Goal: Task Accomplishment & Management: Use online tool/utility

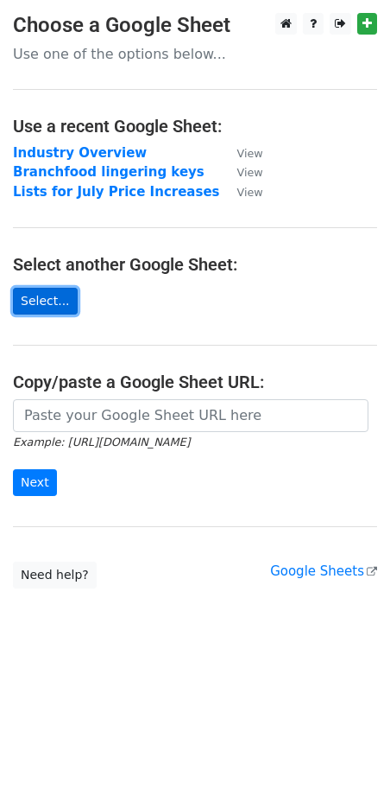
click at [55, 302] on link "Select..." at bounding box center [45, 301] width 65 height 27
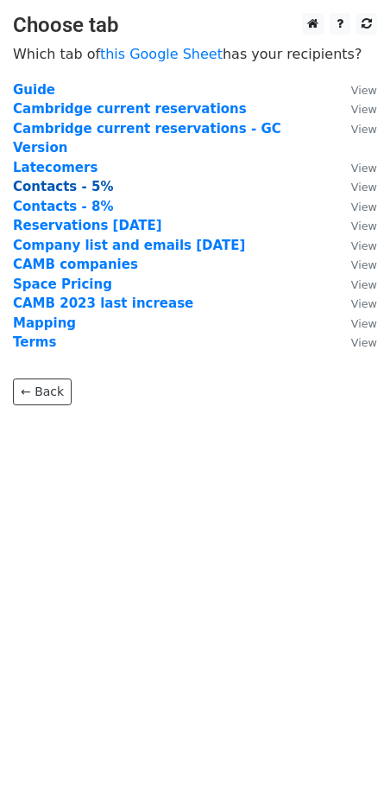
click at [70, 179] on strong "Contacts - 5%" at bounding box center [63, 187] width 100 height 16
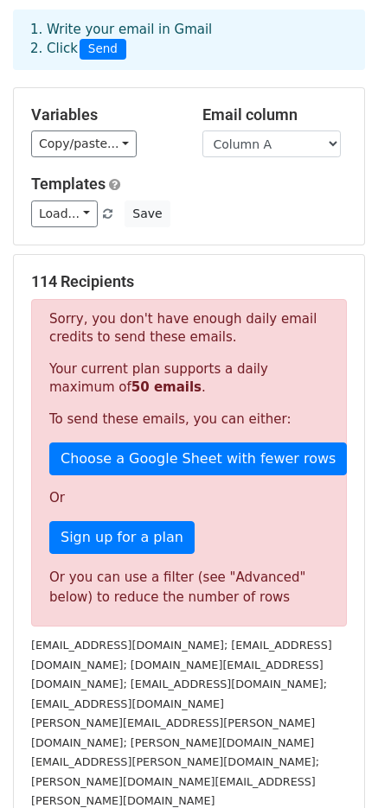
scroll to position [98, 0]
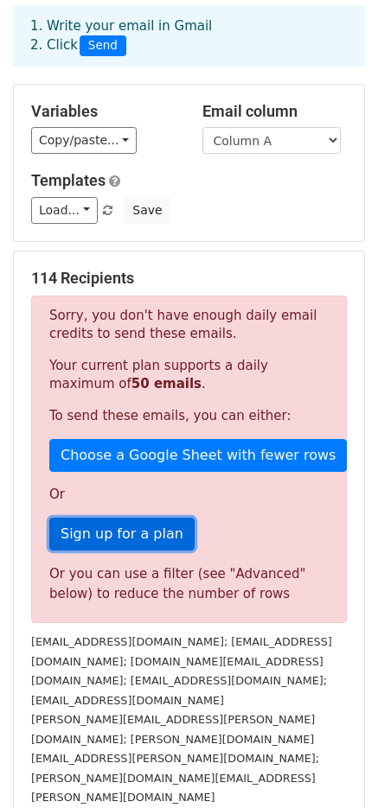
click at [151, 521] on link "Sign up for a plan" at bounding box center [121, 533] width 145 height 33
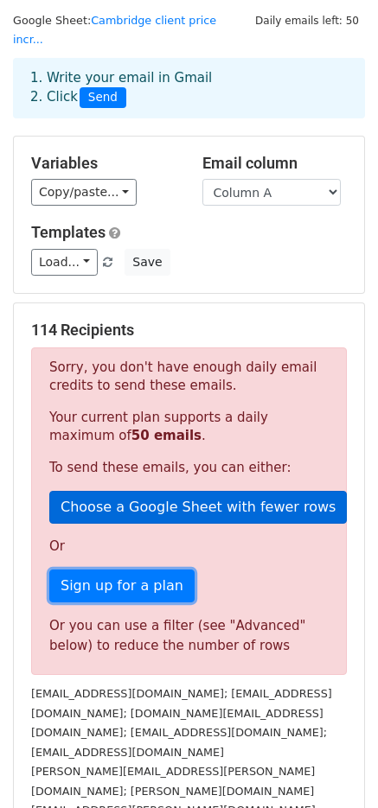
scroll to position [0, 0]
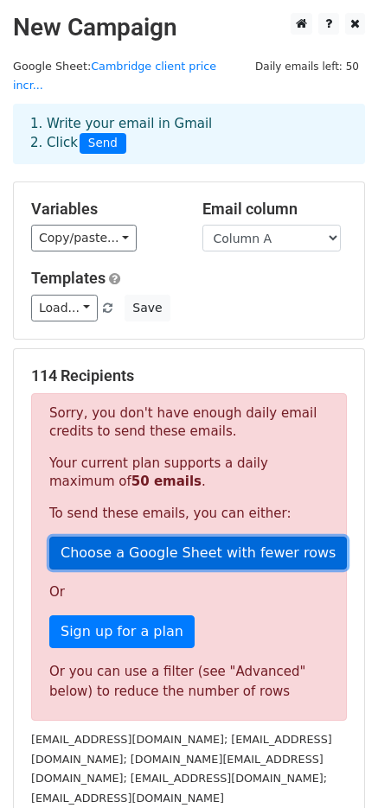
click at [160, 536] on link "Choose a Google Sheet with fewer rows" at bounding box center [197, 552] width 297 height 33
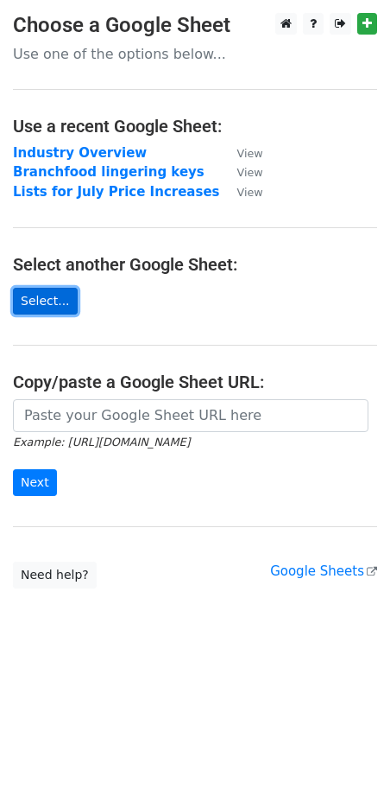
click at [57, 308] on link "Select..." at bounding box center [45, 301] width 65 height 27
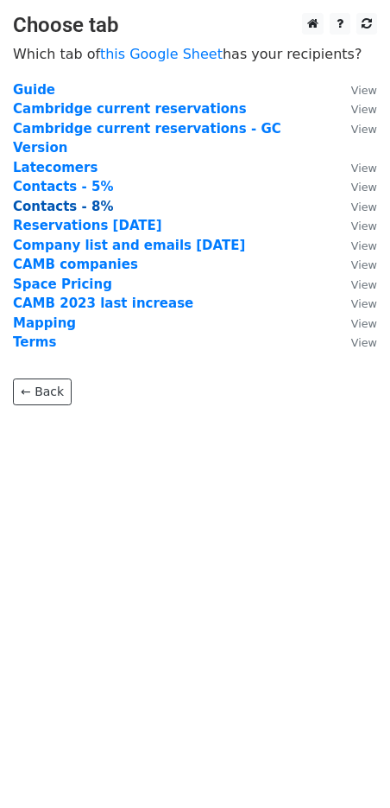
click at [62, 199] on strong "Contacts - 8%" at bounding box center [63, 207] width 100 height 16
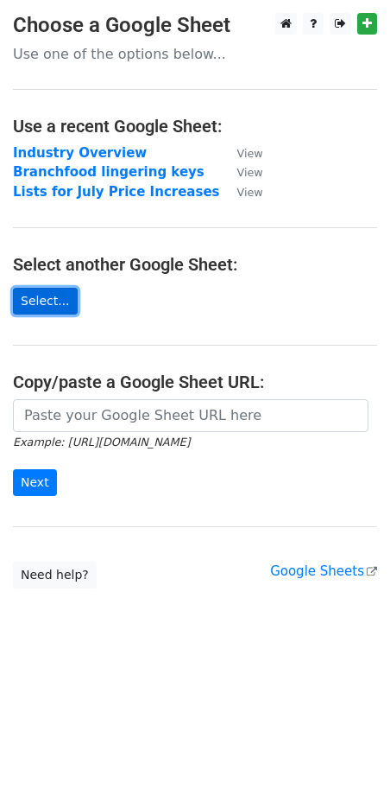
click at [44, 297] on link "Select..." at bounding box center [45, 301] width 65 height 27
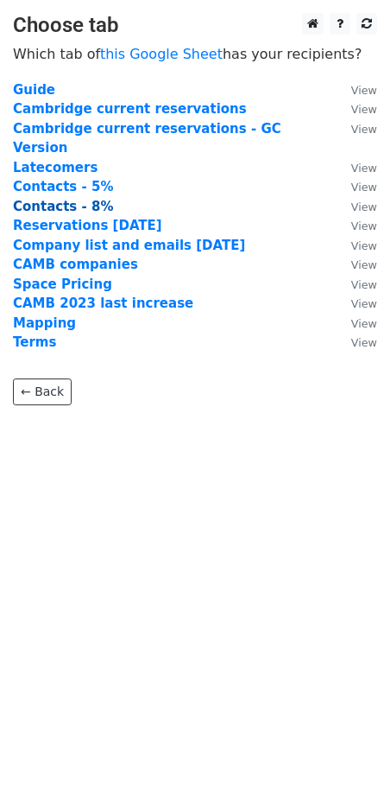
click at [72, 199] on strong "Contacts - 8%" at bounding box center [63, 207] width 100 height 16
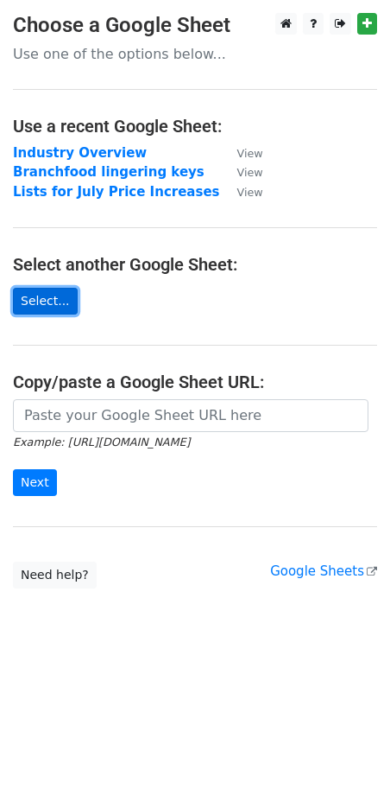
click at [51, 290] on link "Select..." at bounding box center [45, 301] width 65 height 27
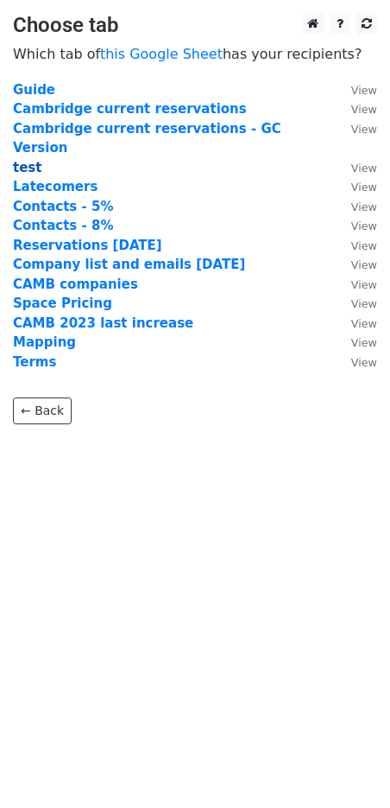
click at [30, 160] on strong "test" at bounding box center [27, 168] width 29 height 16
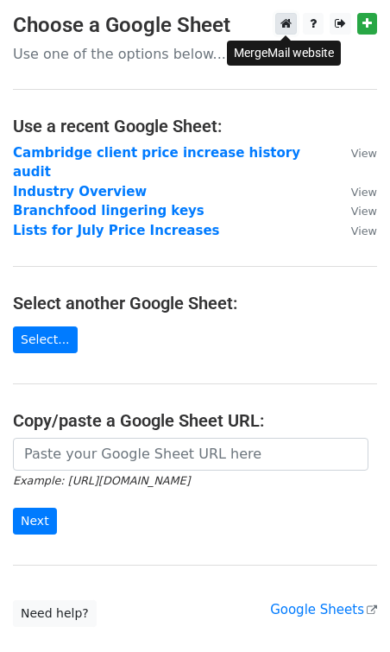
click at [290, 27] on icon at bounding box center [286, 23] width 11 height 12
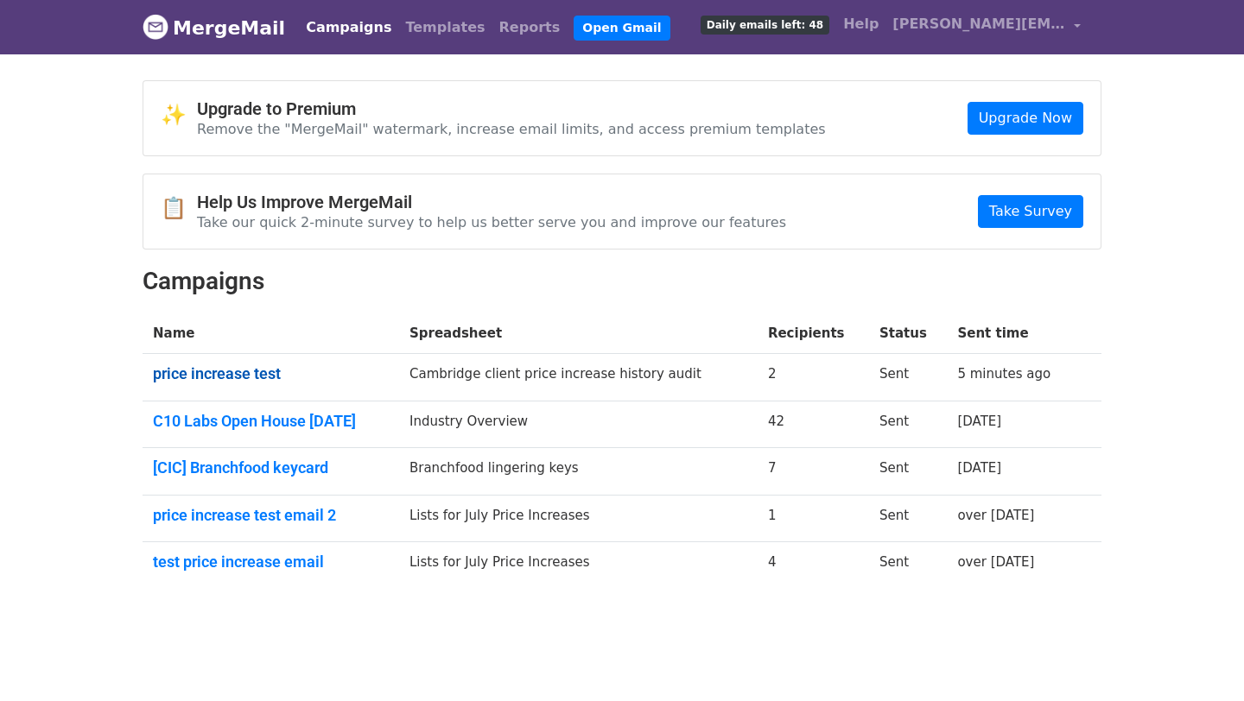
click at [241, 372] on link "price increase test" at bounding box center [271, 374] width 236 height 19
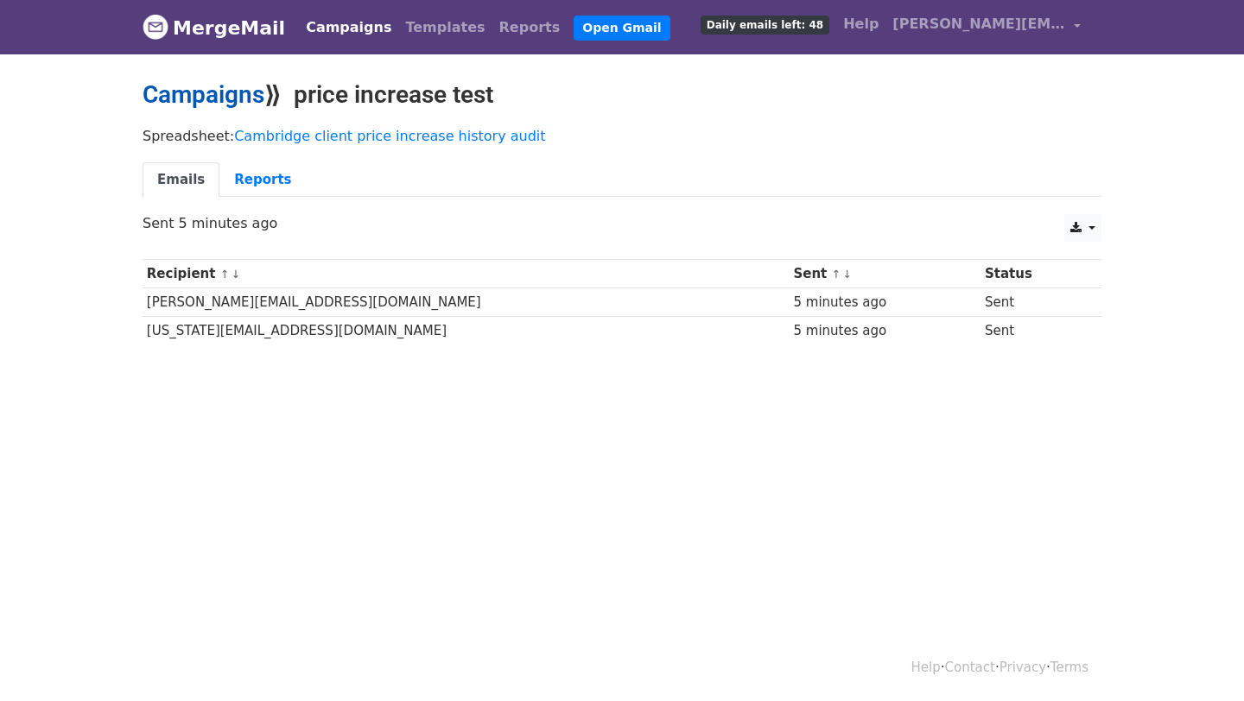
click at [229, 97] on link "Campaigns" at bounding box center [204, 94] width 122 height 29
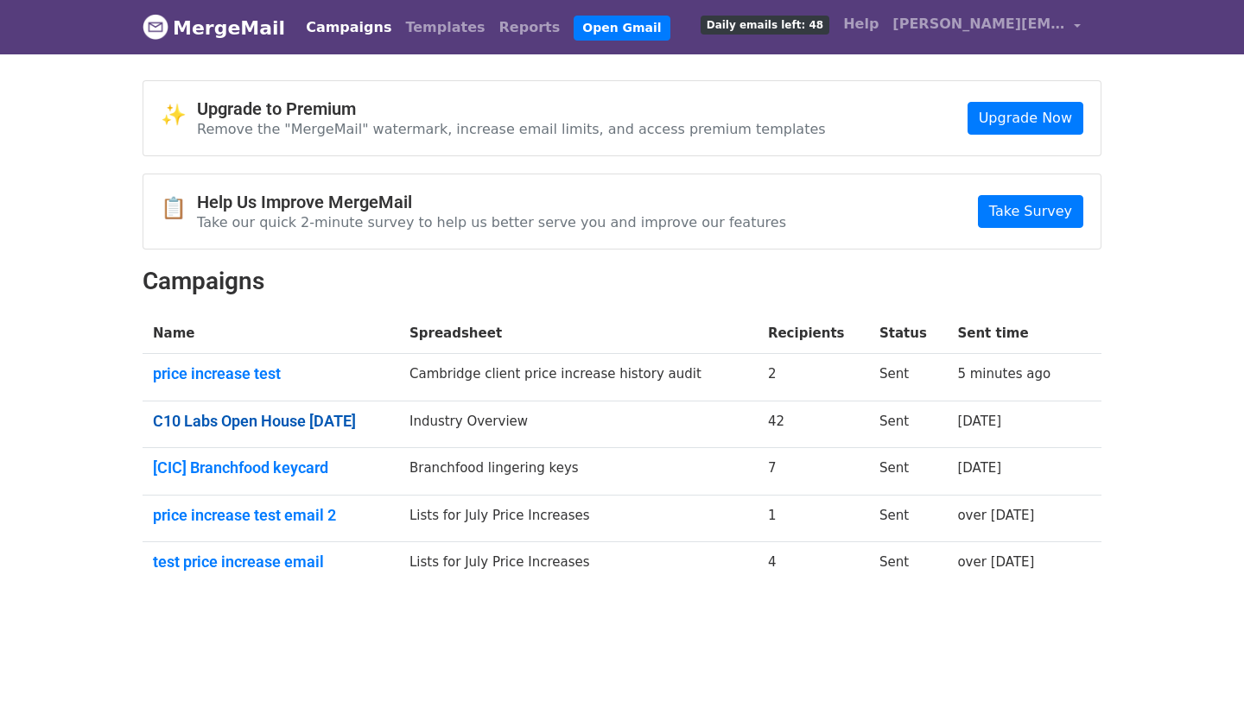
click at [290, 417] on link "C10 Labs Open House [DATE]" at bounding box center [271, 421] width 236 height 19
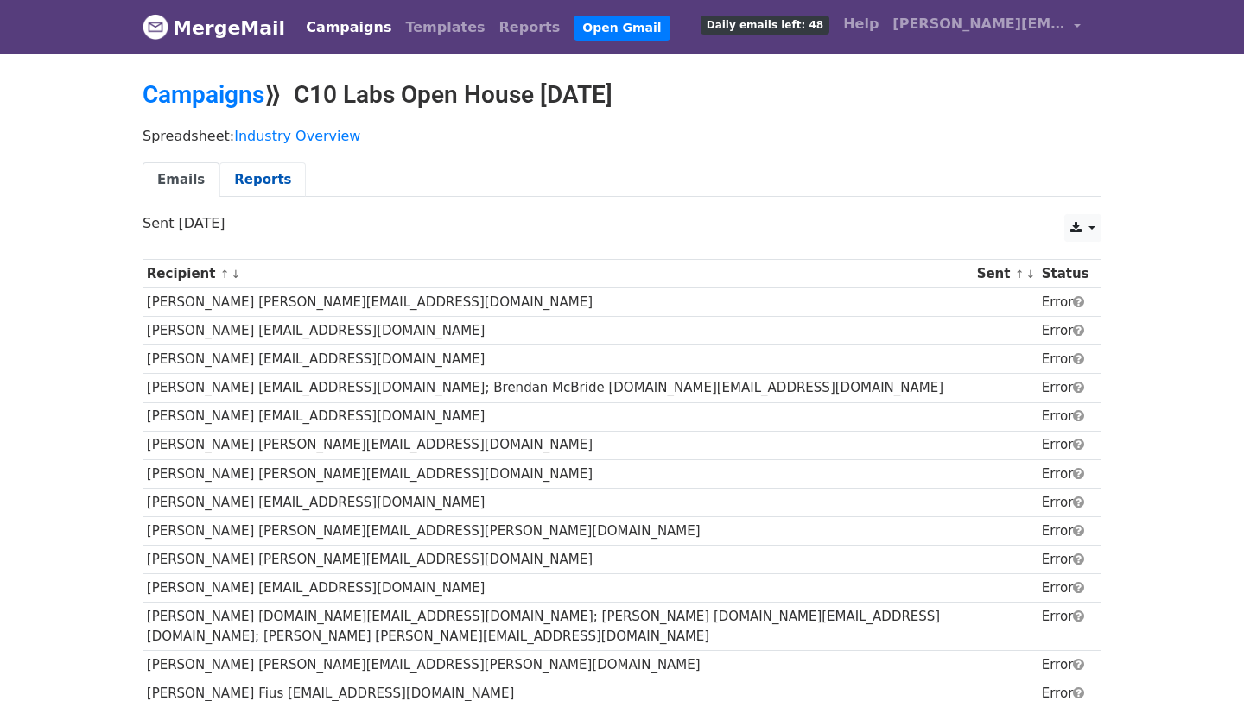
click at [255, 185] on link "Reports" at bounding box center [262, 179] width 86 height 35
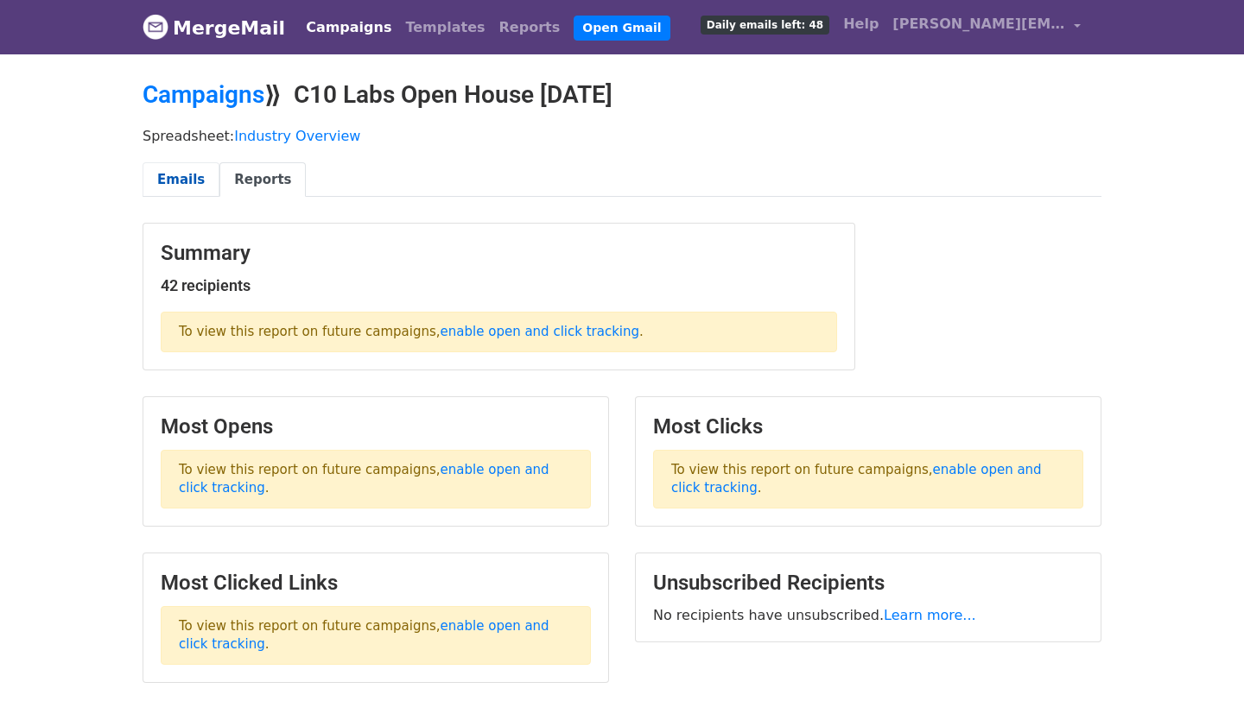
click at [198, 181] on link "Emails" at bounding box center [181, 179] width 77 height 35
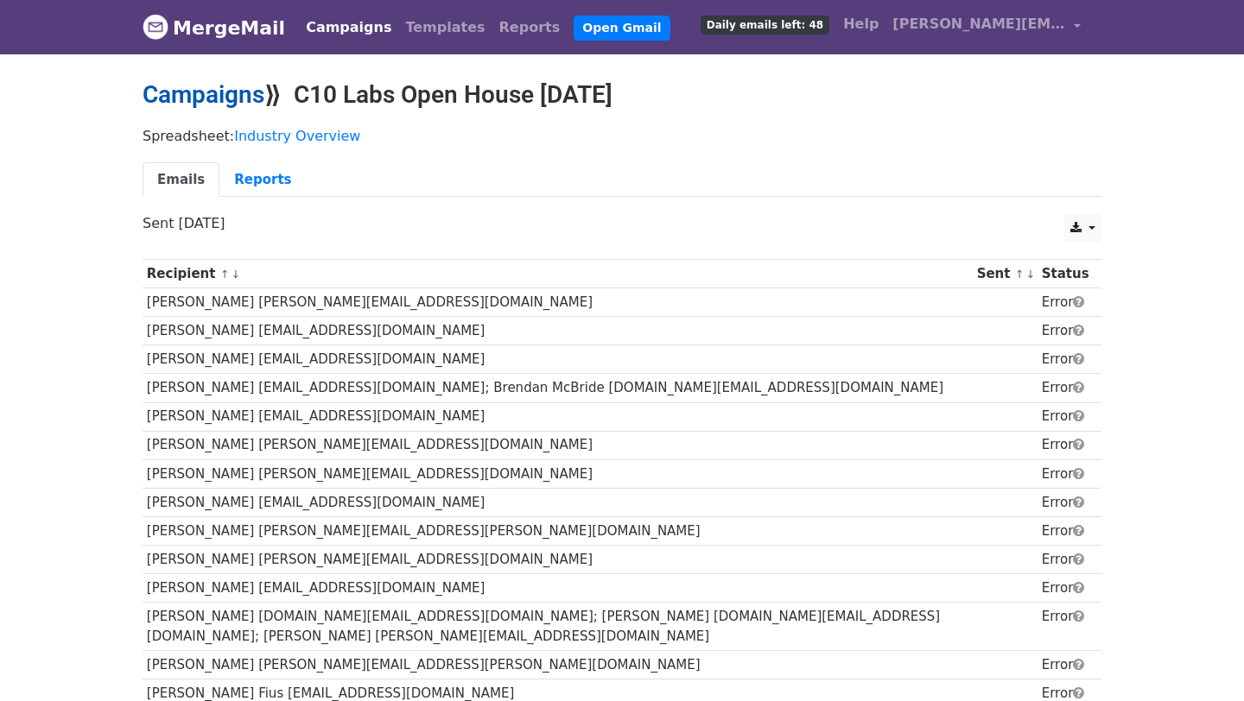
click at [225, 92] on link "Campaigns" at bounding box center [204, 94] width 122 height 29
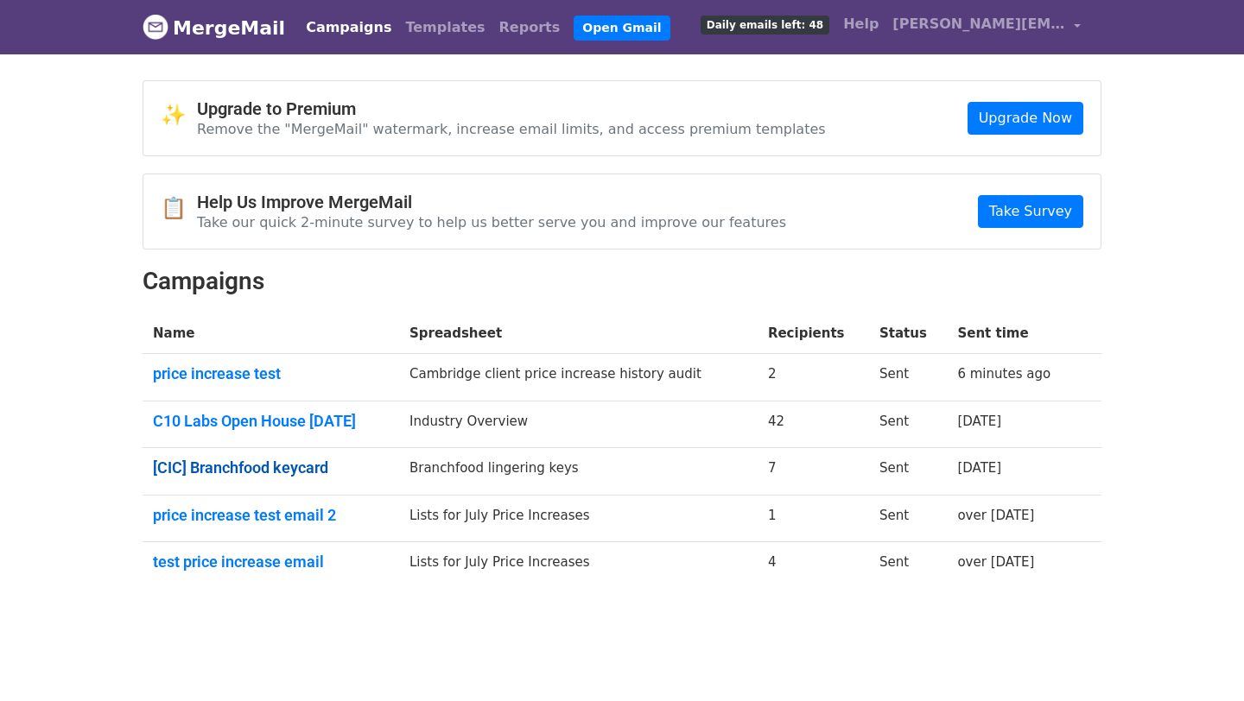
click at [246, 470] on link "[CIC] Branchfood keycard" at bounding box center [271, 468] width 236 height 19
